Goal: Entertainment & Leisure: Consume media (video, audio)

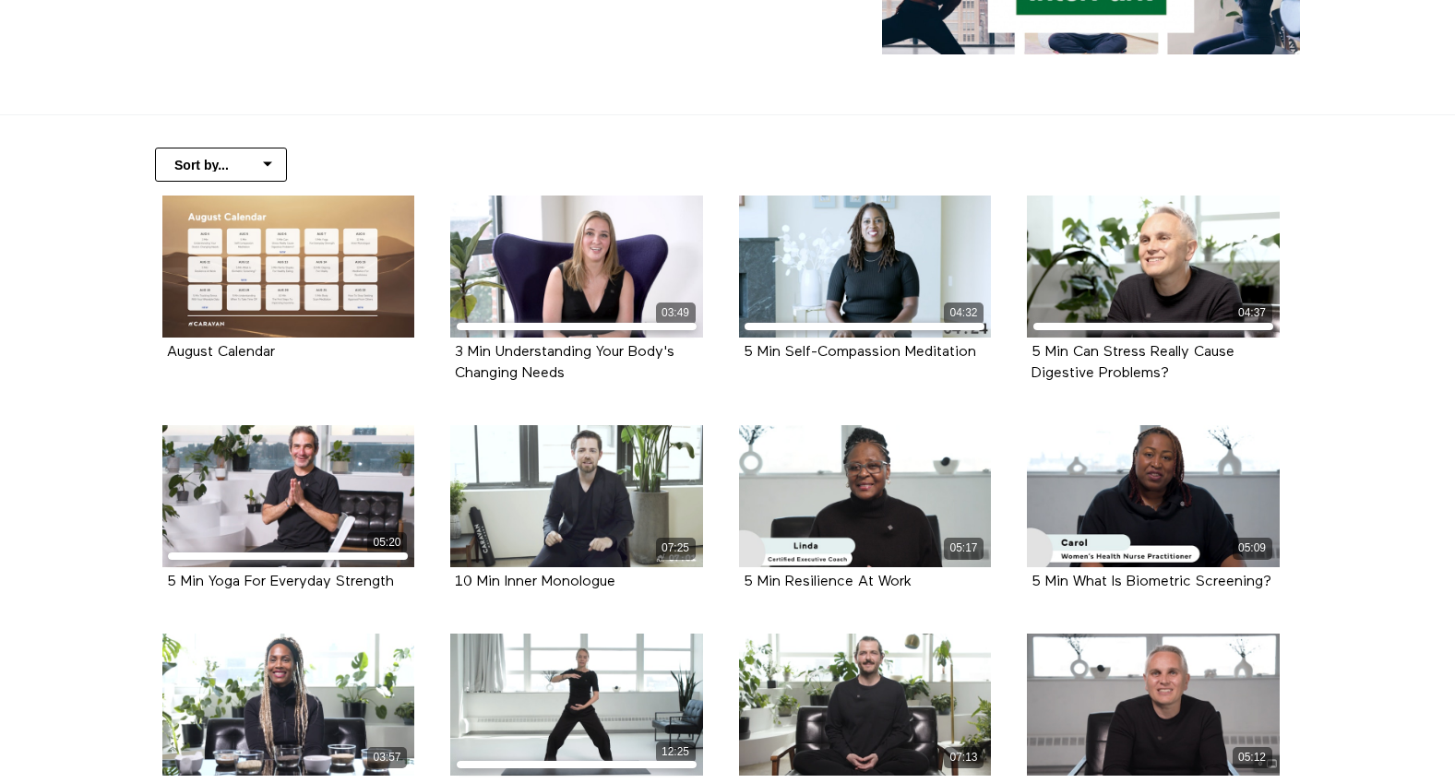
scroll to position [276, 0]
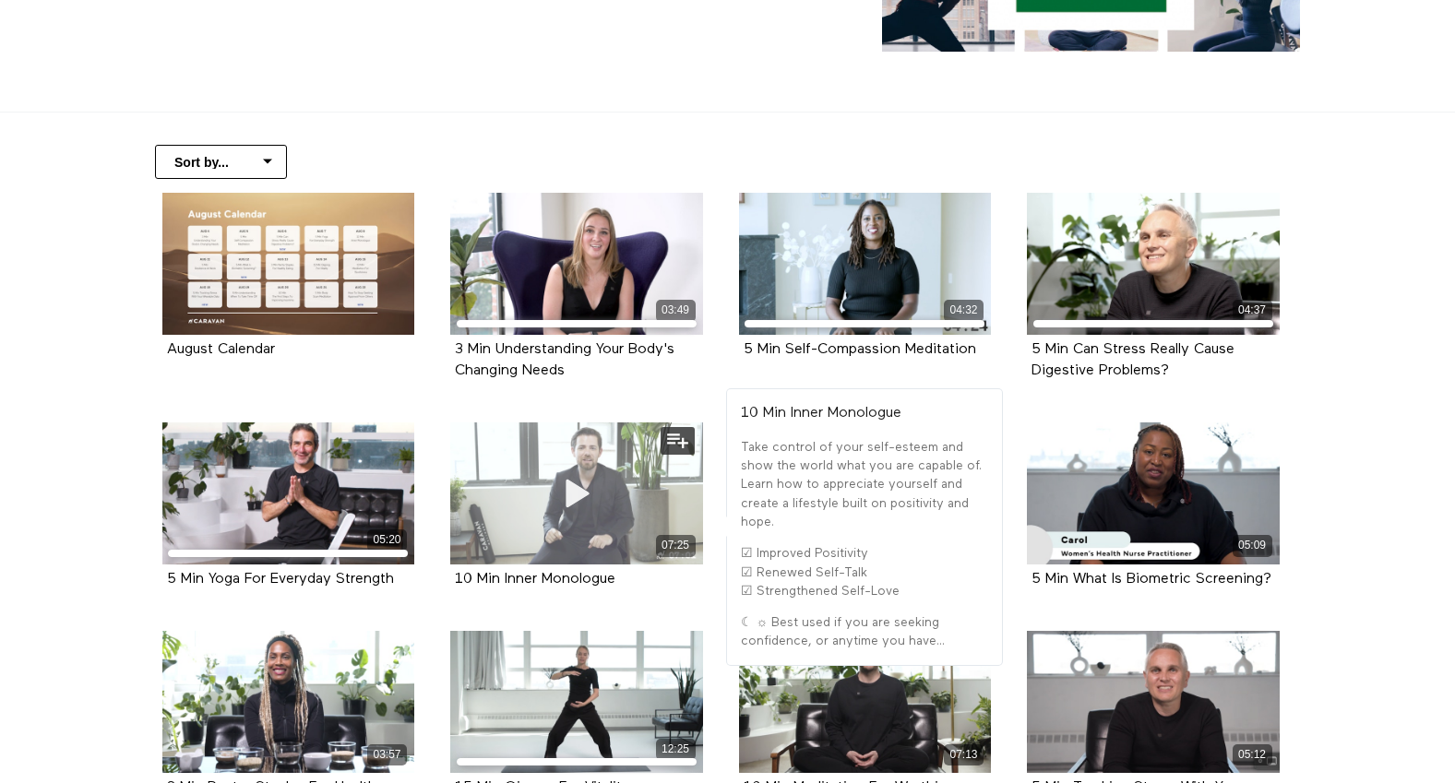
click at [597, 472] on span at bounding box center [576, 493] width 55 height 55
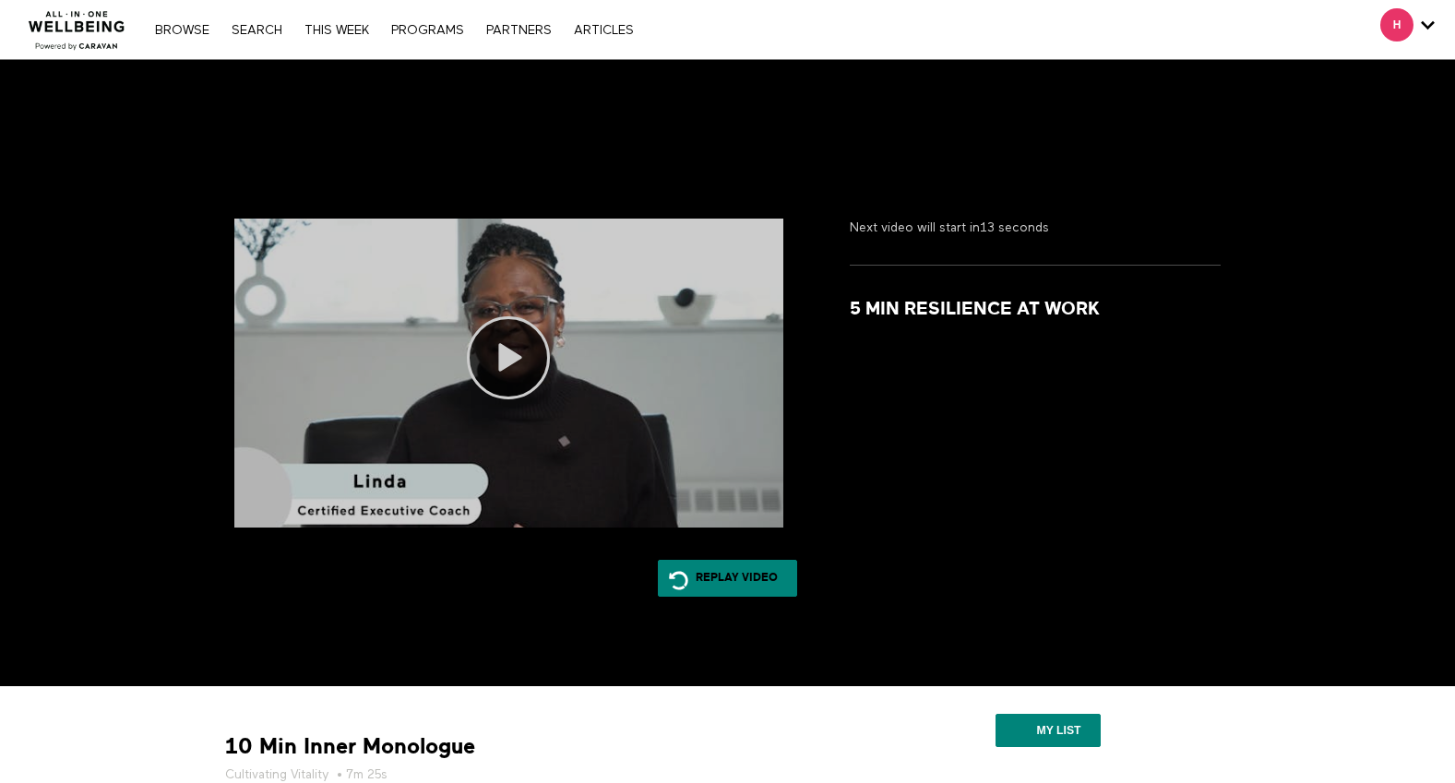
click at [520, 364] on icon at bounding box center [508, 357] width 83 height 83
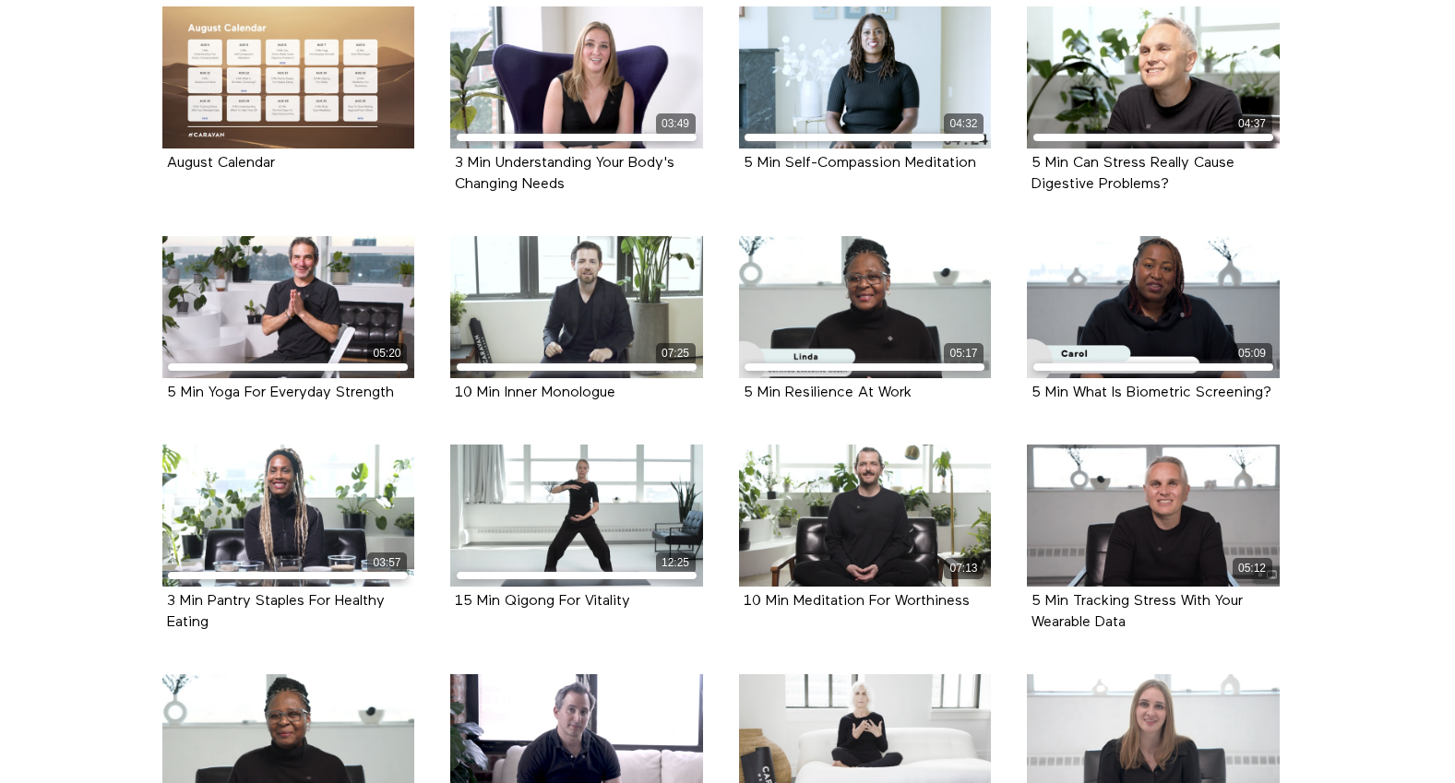
scroll to position [464, 0]
